Goal: Transaction & Acquisition: Purchase product/service

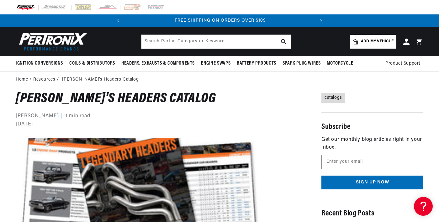
scroll to position [0, 190]
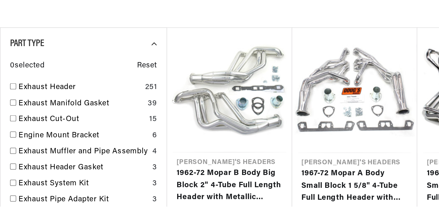
scroll to position [162, 0]
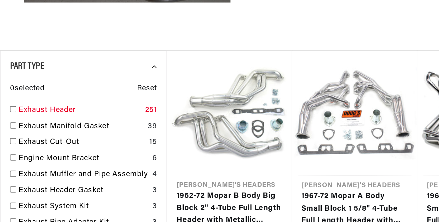
click at [8, 122] on input "checkbox" at bounding box center [9, 123] width 4 height 4
checkbox input "true"
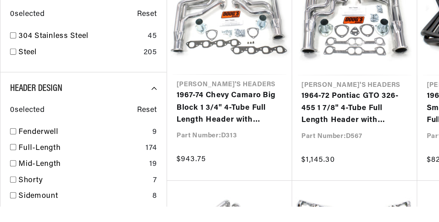
scroll to position [344, 0]
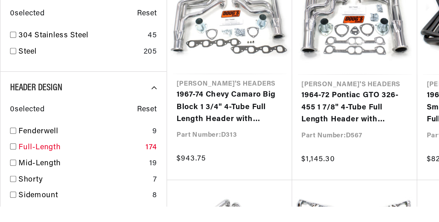
click at [9, 183] on input "checkbox" at bounding box center [9, 183] width 4 height 4
checkbox input "true"
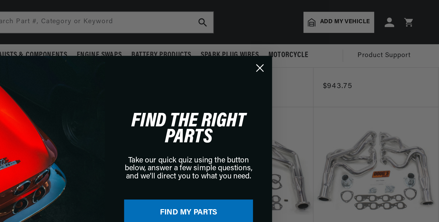
scroll to position [0, 190]
click at [322, 43] on circle "Close dialog" at bounding box center [321, 44] width 10 height 10
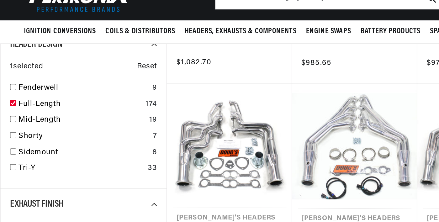
scroll to position [0, 0]
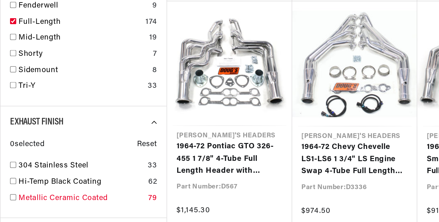
click at [8, 200] on input "checkbox" at bounding box center [9, 199] width 4 height 4
checkbox input "true"
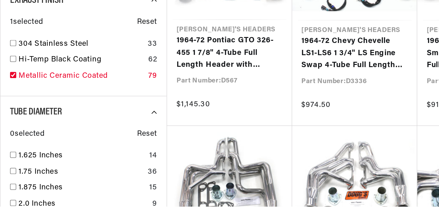
scroll to position [380, 0]
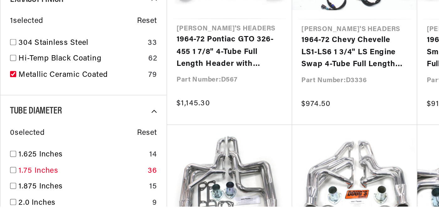
click at [8, 200] on input "checkbox" at bounding box center [9, 198] width 4 height 4
checkbox input "true"
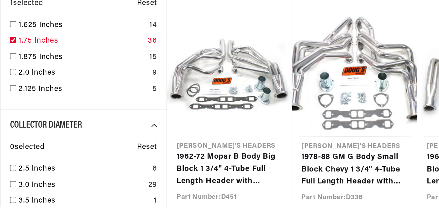
scroll to position [456, 0]
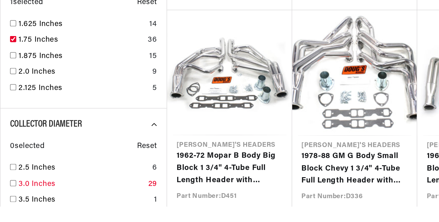
click at [8, 208] on input "checkbox" at bounding box center [9, 207] width 4 height 4
checkbox input "true"
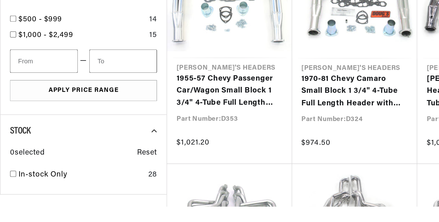
scroll to position [0, 51]
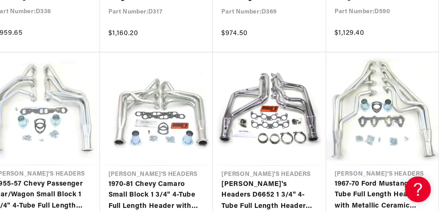
scroll to position [0, 190]
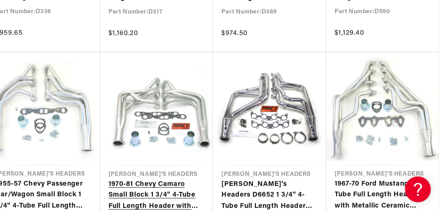
click at [215, 199] on link "1970-81 Chevy Camaro Small Block 1 3/4" 4-Tube Full Length Header with Metallic…" at bounding box center [233, 211] width 70 height 24
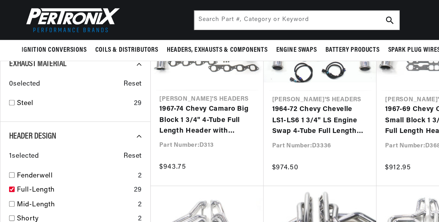
scroll to position [0, 0]
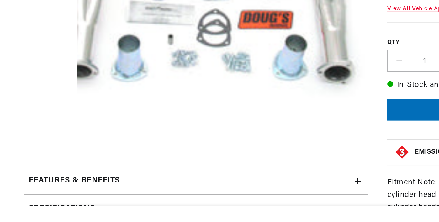
click at [26, 222] on h2 "Specifications" at bounding box center [40, 224] width 43 height 8
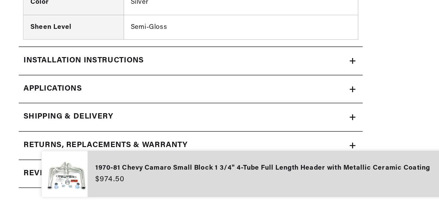
click at [27, 207] on summary "Reviews" at bounding box center [128, 201] width 224 height 18
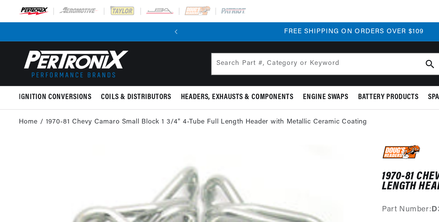
scroll to position [0, 190]
